Goal: Information Seeking & Learning: Learn about a topic

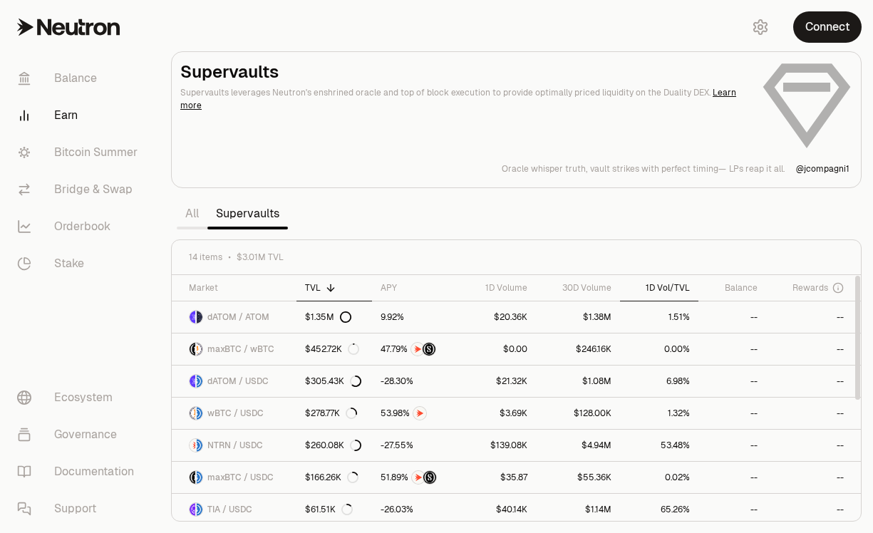
click at [670, 285] on div "1D Vol/TVL" at bounding box center [660, 287] width 62 height 11
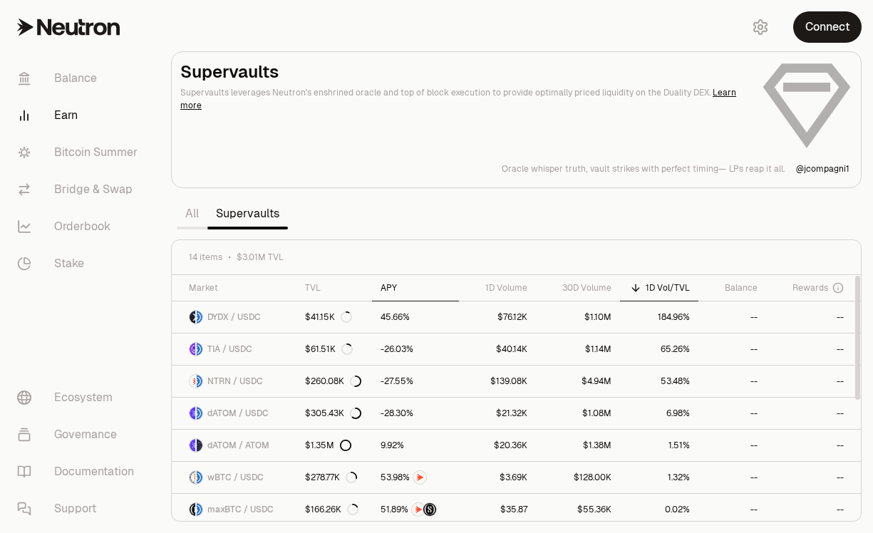
click at [388, 284] on div "APY" at bounding box center [416, 287] width 70 height 11
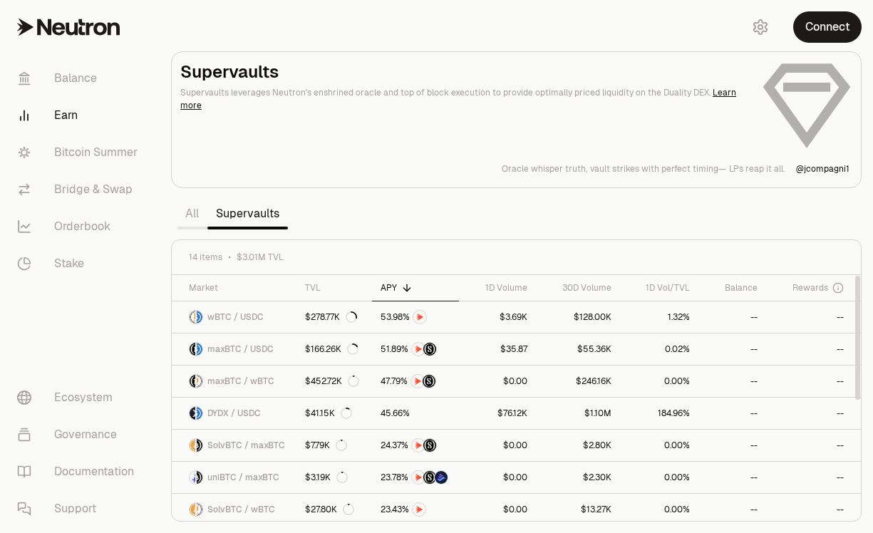
click at [388, 284] on div "APY" at bounding box center [416, 287] width 70 height 11
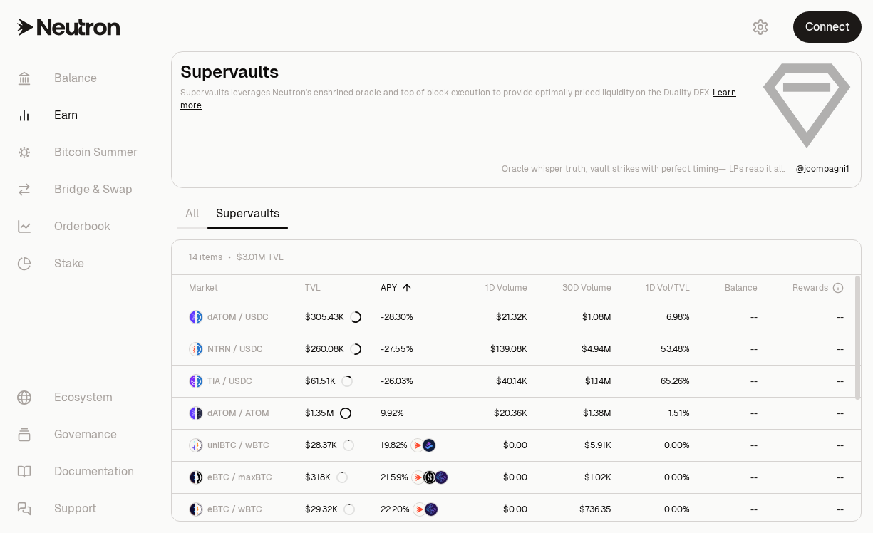
click at [388, 284] on div "APY" at bounding box center [416, 287] width 70 height 11
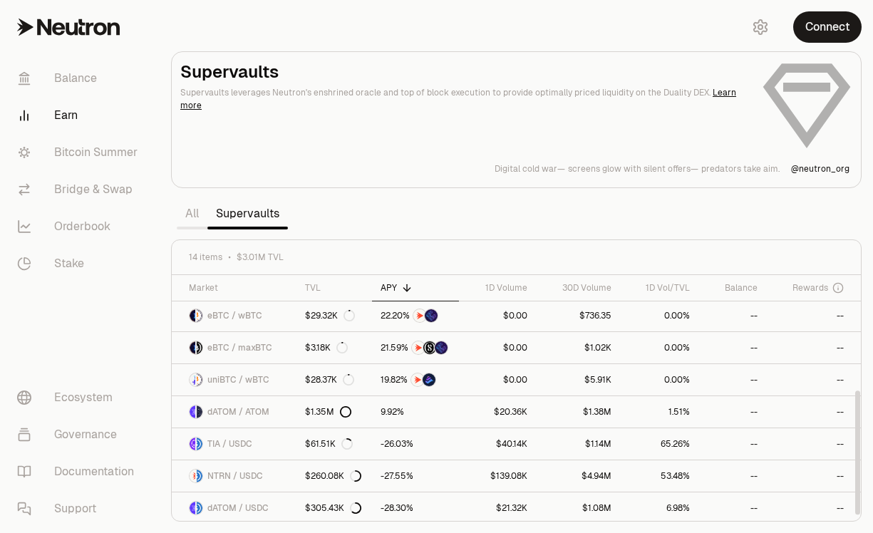
scroll to position [229, 0]
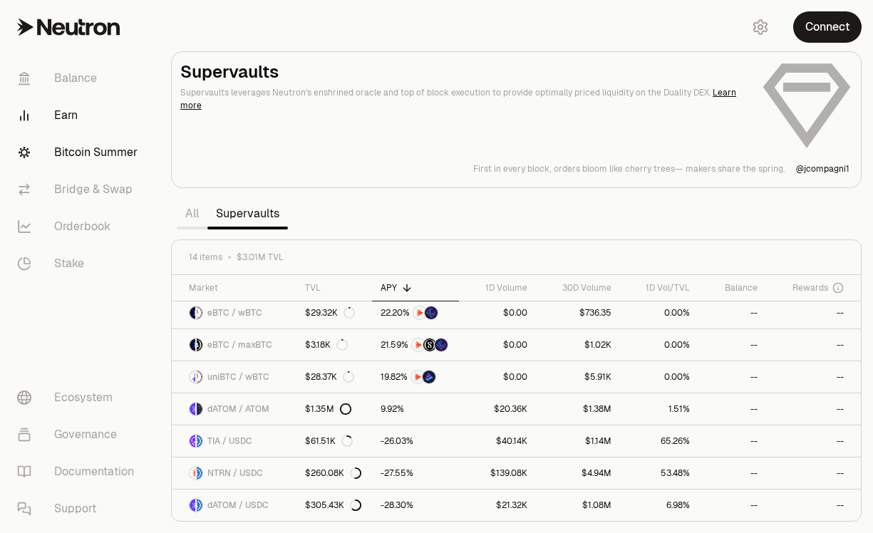
click at [119, 156] on link "Bitcoin Summer" at bounding box center [80, 152] width 148 height 37
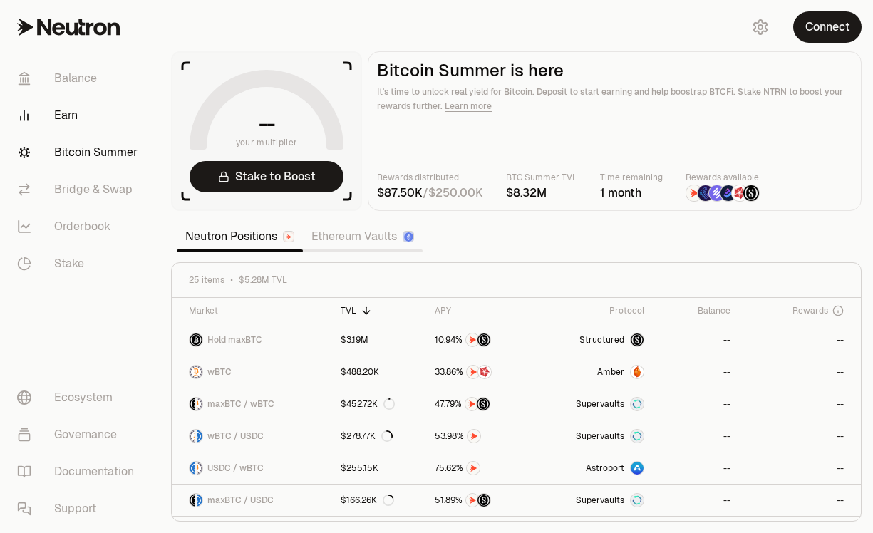
click at [91, 111] on link "Earn" at bounding box center [80, 115] width 148 height 37
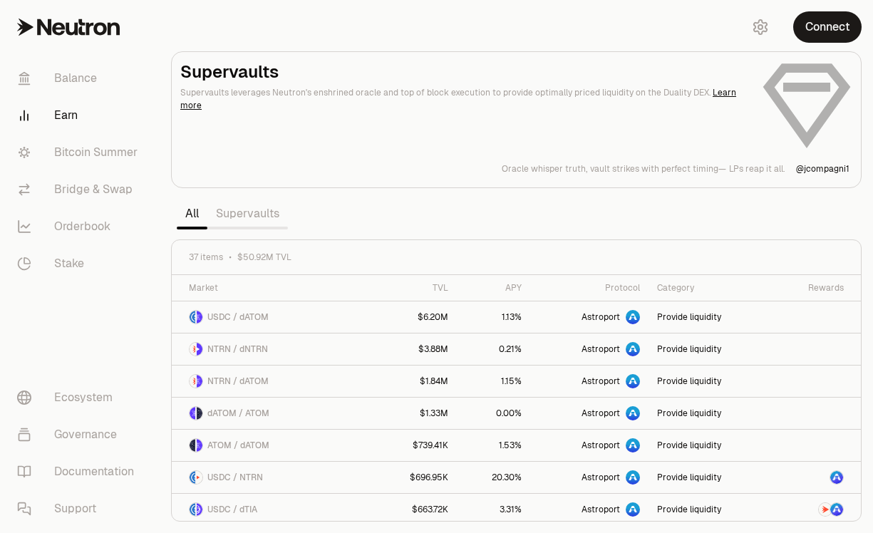
click at [269, 217] on link "Supervaults" at bounding box center [247, 214] width 81 height 29
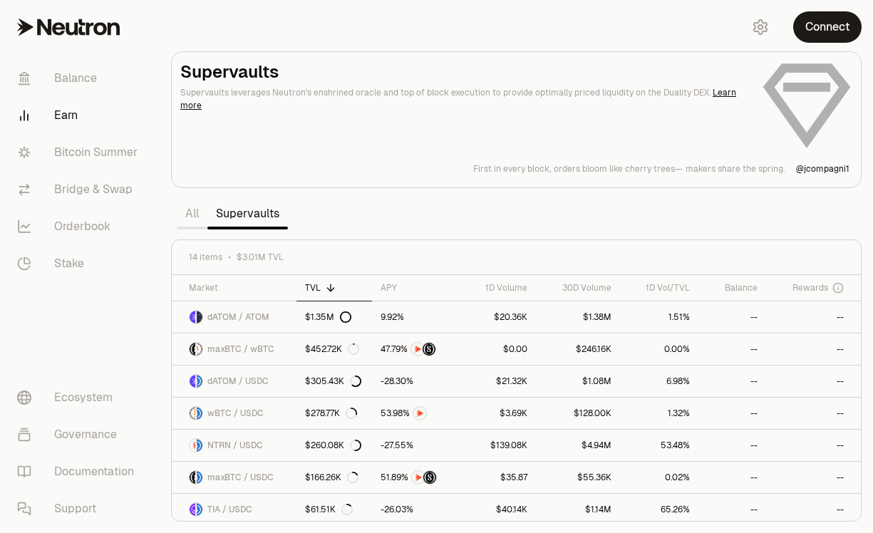
click at [195, 215] on link "All" at bounding box center [192, 214] width 31 height 29
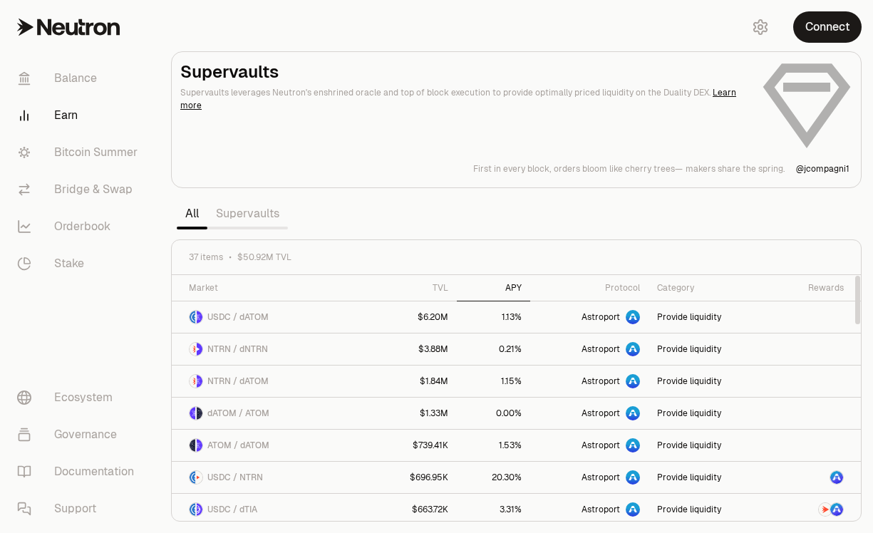
click at [520, 291] on div "APY" at bounding box center [493, 287] width 56 height 11
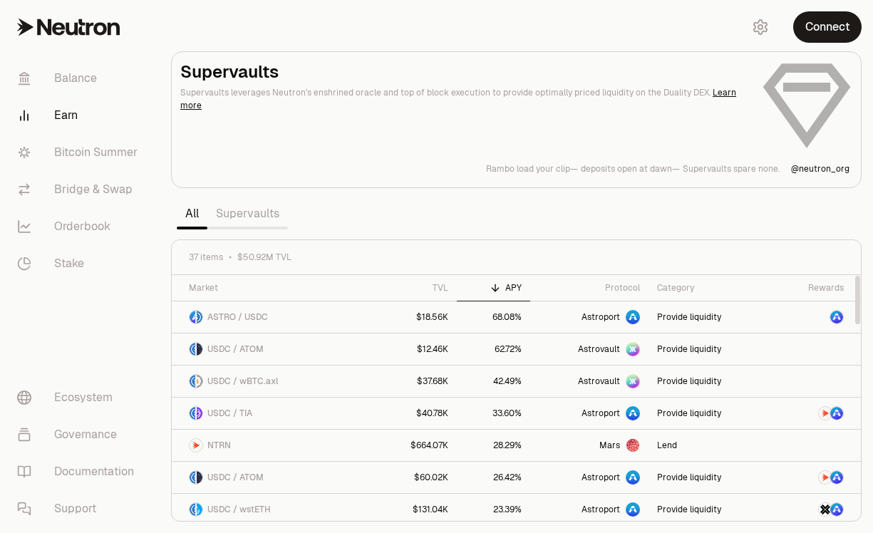
click at [262, 219] on link "Supervaults" at bounding box center [247, 214] width 81 height 29
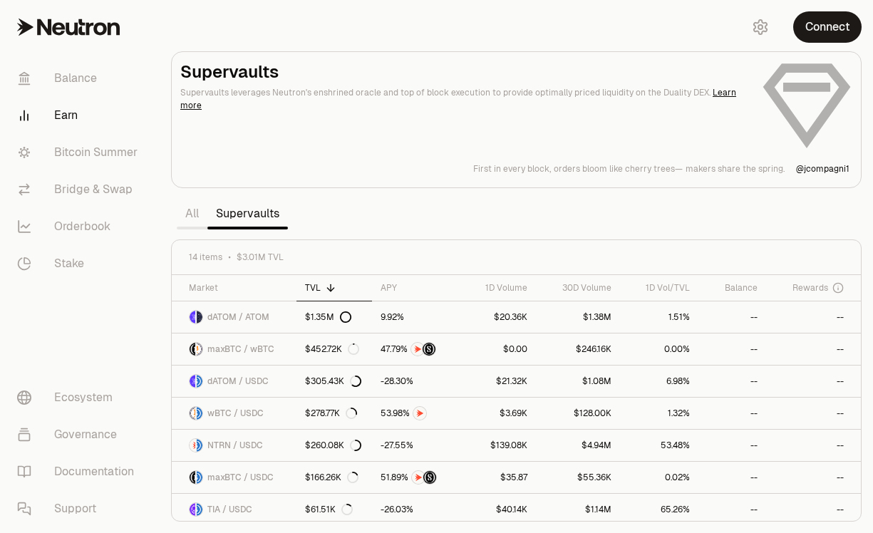
click at [198, 215] on link "All" at bounding box center [192, 214] width 31 height 29
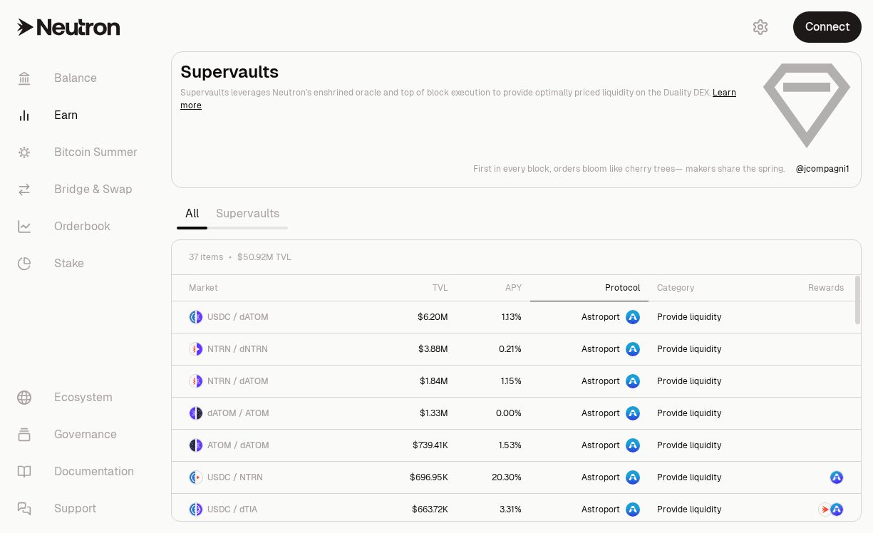
click at [625, 284] on div "Protocol" at bounding box center [589, 287] width 101 height 11
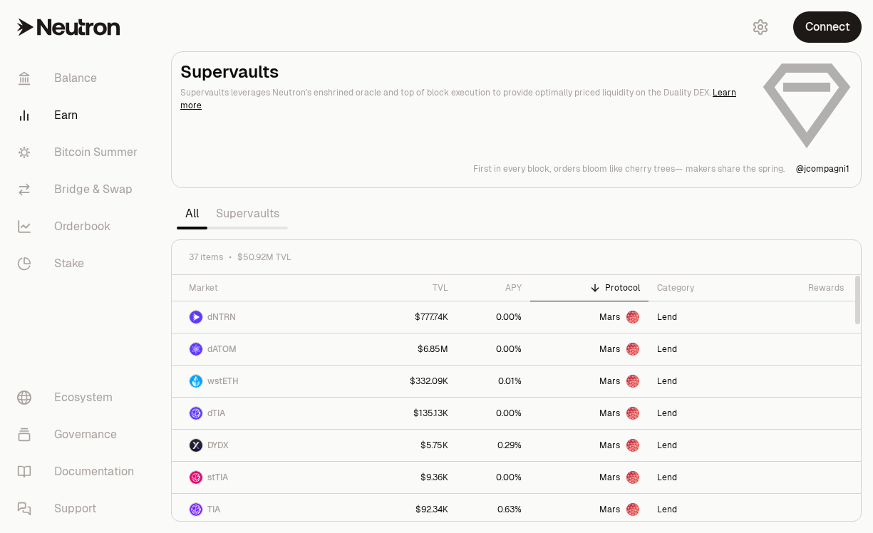
click at [639, 286] on div "Protocol" at bounding box center [589, 287] width 101 height 11
